Goal: Find specific page/section: Find specific page/section

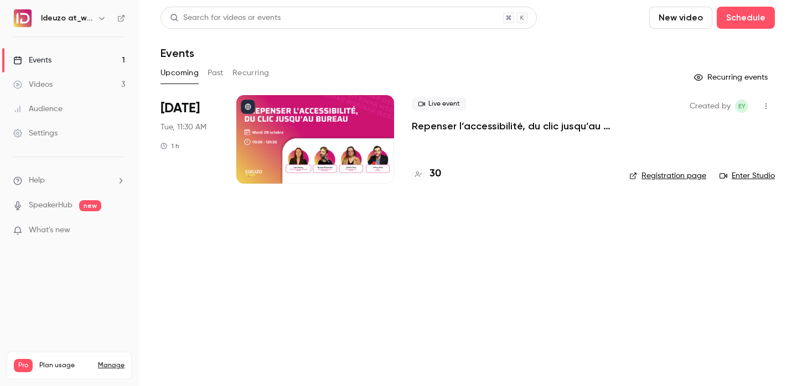
click at [439, 167] on h4 "30" at bounding box center [436, 174] width 12 height 15
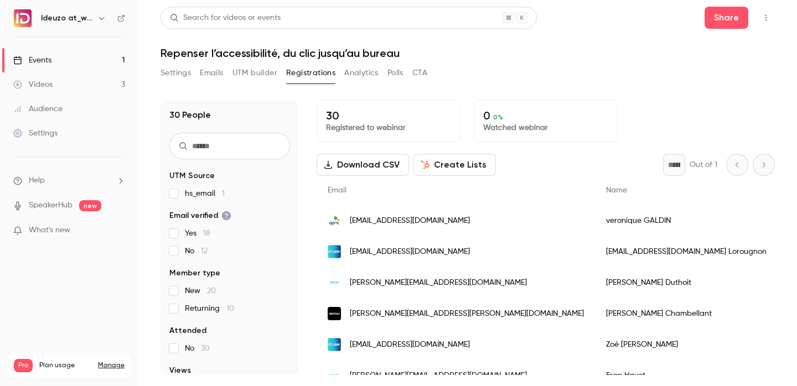
click at [56, 52] on link "Events 1" at bounding box center [69, 60] width 138 height 24
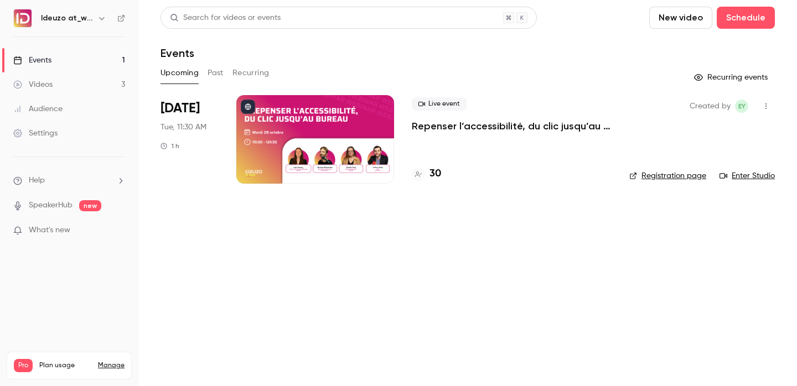
click at [458, 125] on p "Repenser l’accessibilité, du clic jusqu’au bureau" at bounding box center [512, 126] width 200 height 13
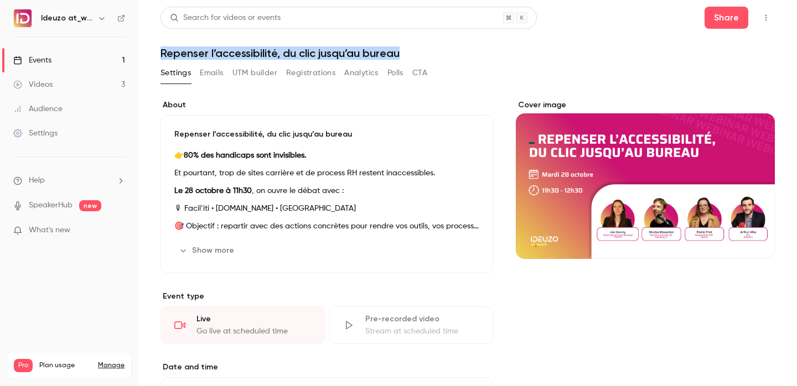
drag, startPoint x: 405, startPoint y: 55, endPoint x: 140, endPoint y: 50, distance: 265.2
click at [140, 50] on main "Search for videos or events Share Repenser l’accessibilité, du clic jusqu’au bu…" at bounding box center [467, 193] width 659 height 386
copy h1 "Repenser l’accessibilité, du clic jusqu’au bureau"
click at [102, 58] on link "Events 1" at bounding box center [69, 60] width 138 height 24
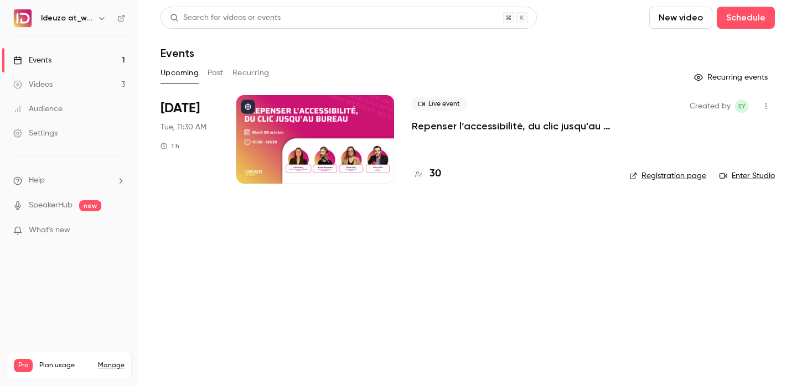
click at [675, 171] on link "Registration page" at bounding box center [667, 176] width 77 height 11
click at [659, 174] on link "Registration page" at bounding box center [667, 176] width 77 height 11
click at [73, 74] on link "Videos 3" at bounding box center [69, 85] width 138 height 24
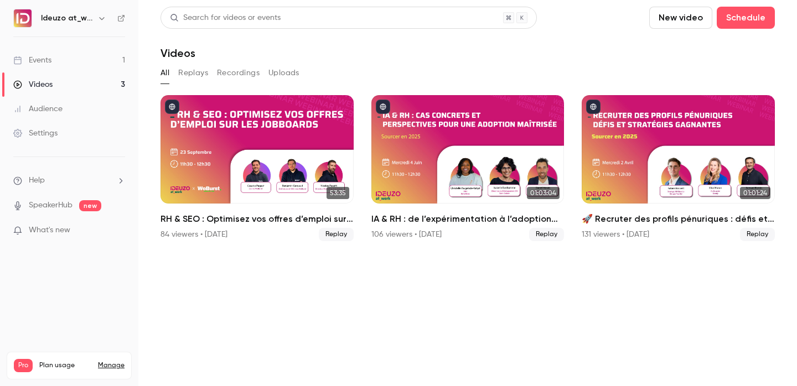
click at [114, 60] on link "Events 1" at bounding box center [69, 60] width 138 height 24
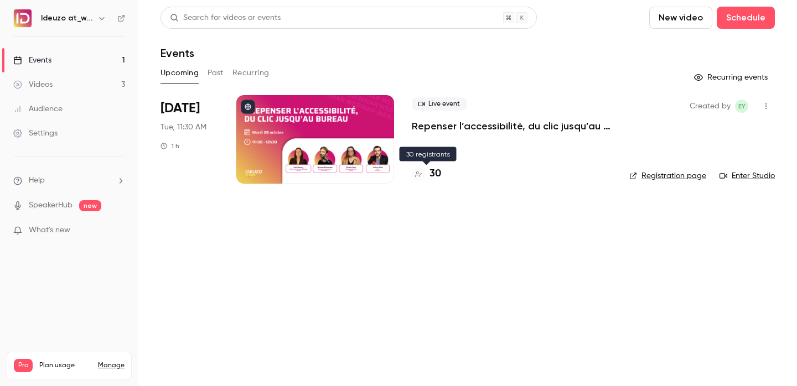
click at [438, 175] on h4 "30" at bounding box center [436, 174] width 12 height 15
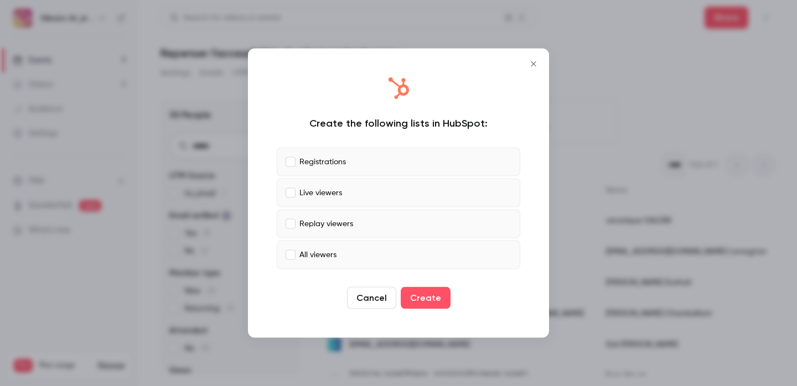
click at [536, 70] on button "Close" at bounding box center [534, 64] width 22 height 22
